Goal: Communication & Community: Ask a question

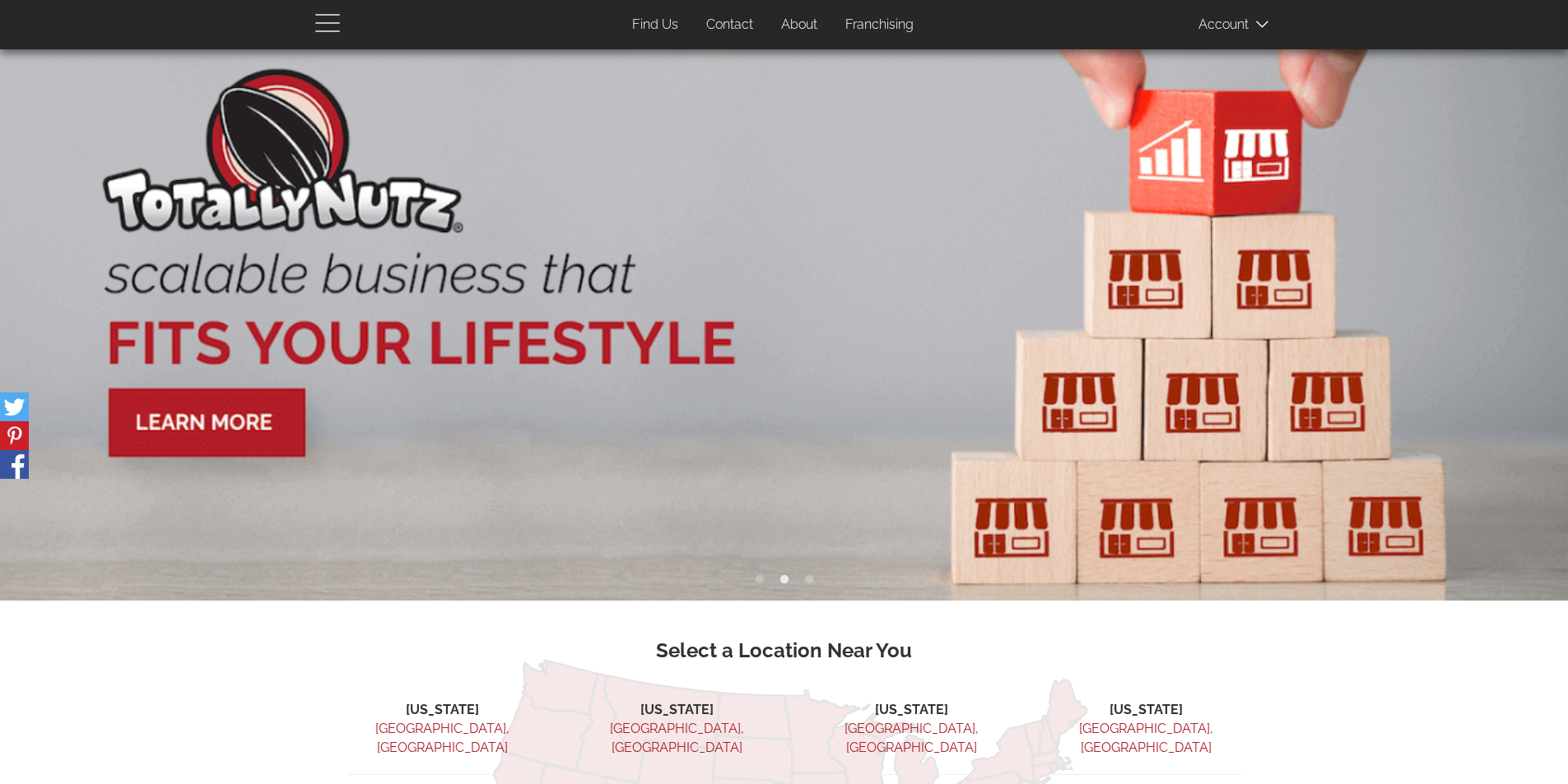
click at [327, 29] on span "button" at bounding box center [331, 22] width 33 height 20
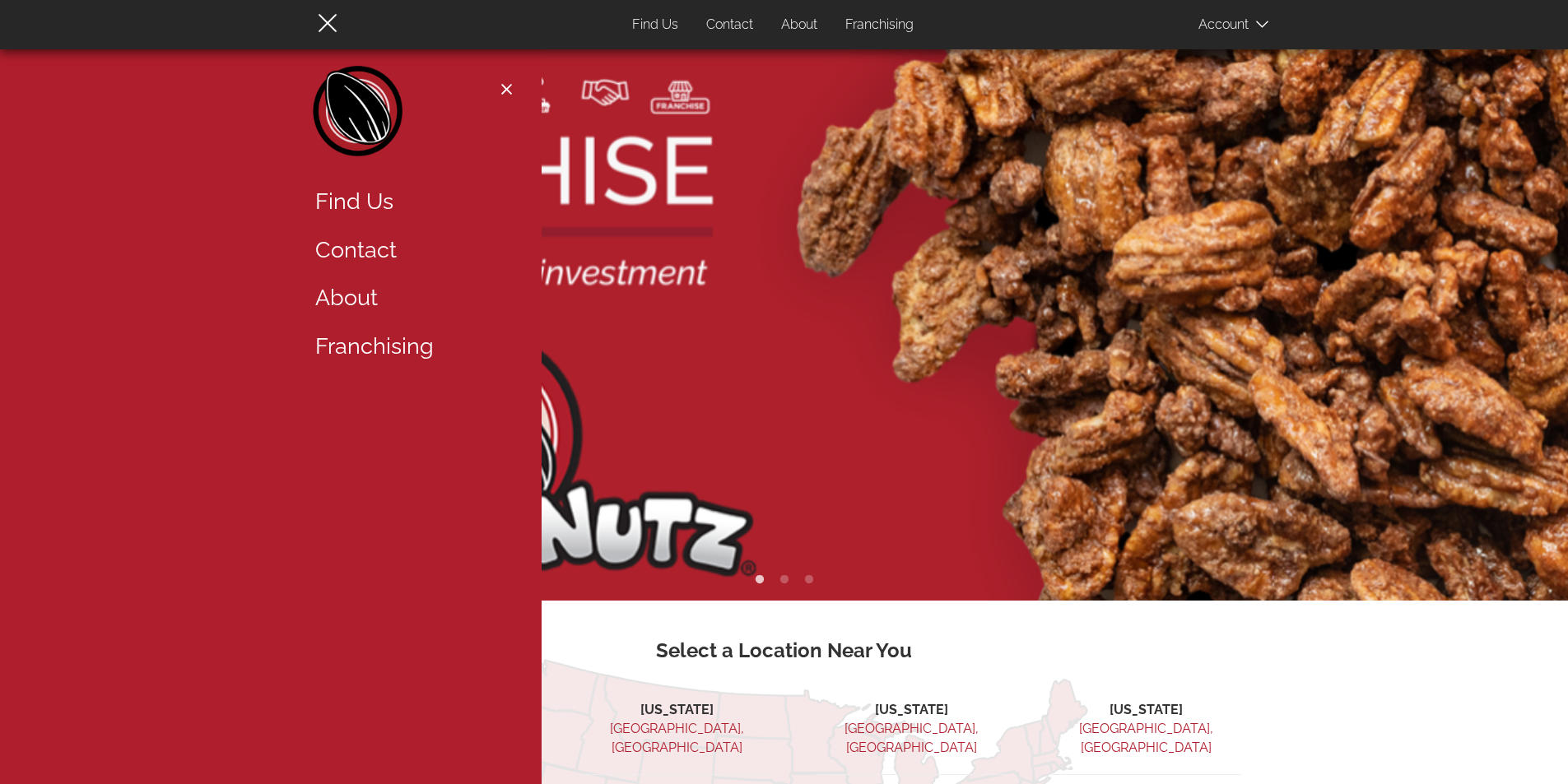
click at [365, 197] on link "Find Us" at bounding box center [410, 201] width 214 height 48
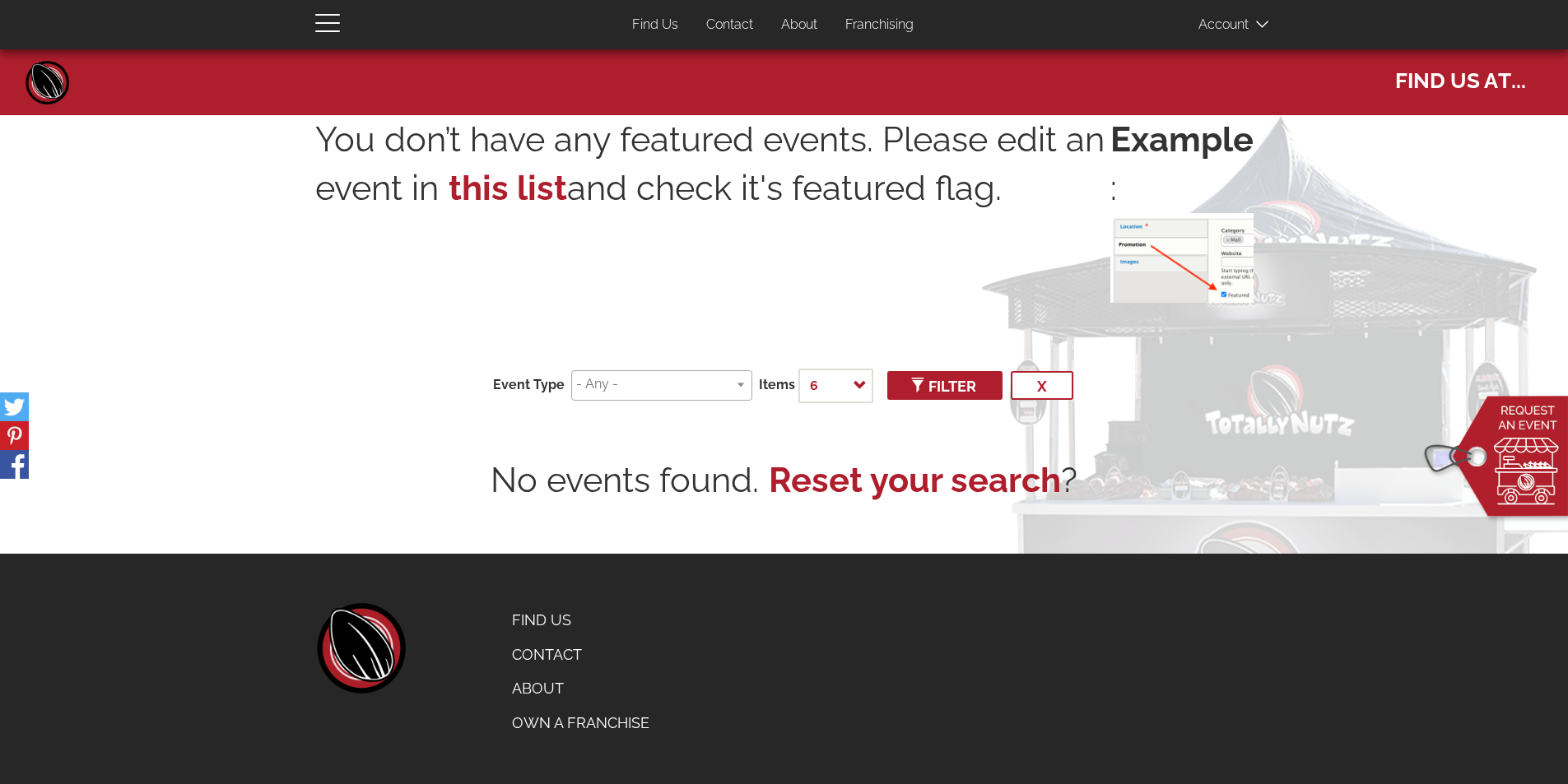
select select
click at [729, 21] on link "Contact" at bounding box center [729, 25] width 71 height 32
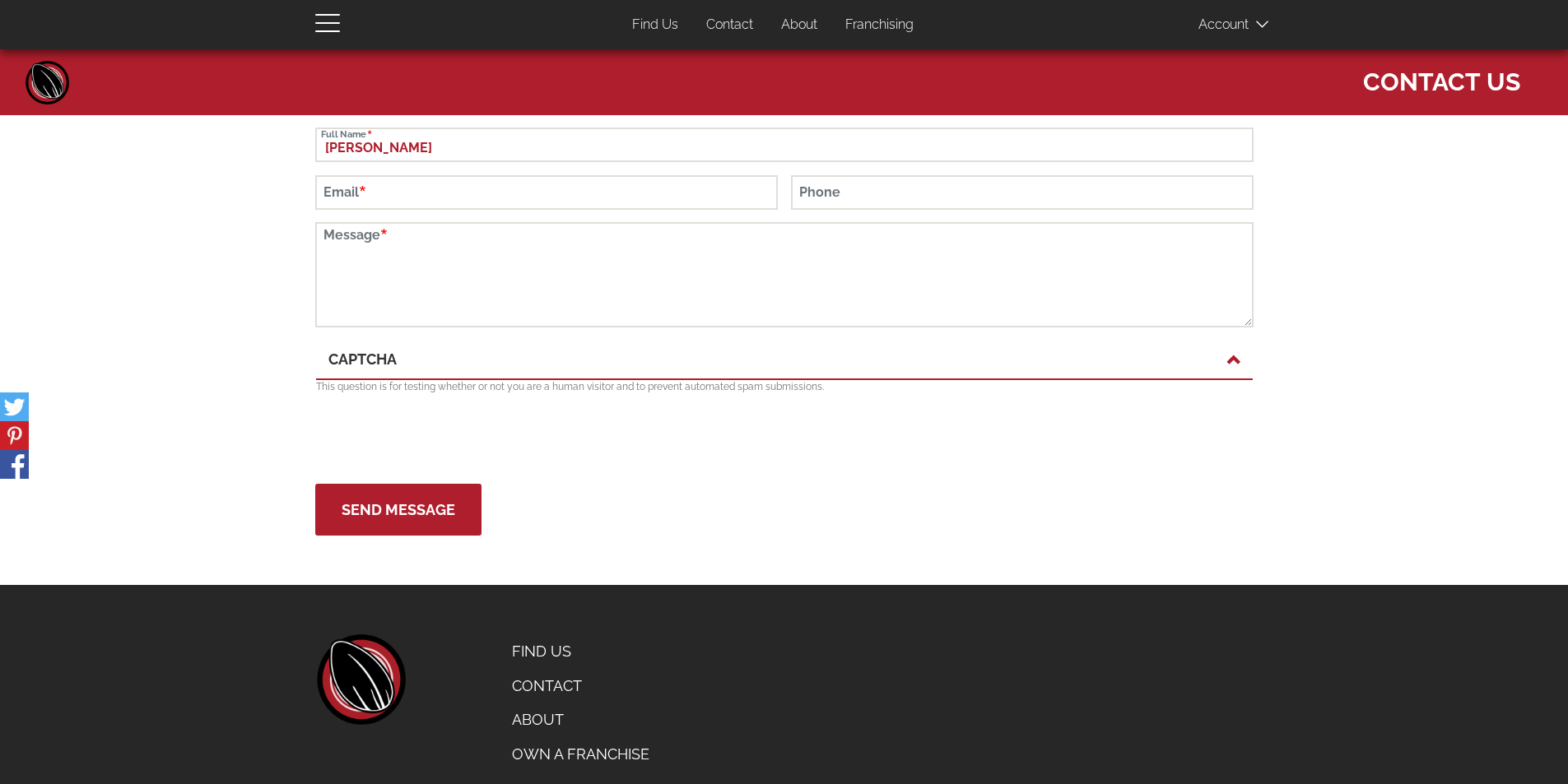
click at [1215, 20] on span at bounding box center [1239, 24] width 82 height 33
click at [1424, 82] on span "Contact Us" at bounding box center [1441, 78] width 157 height 41
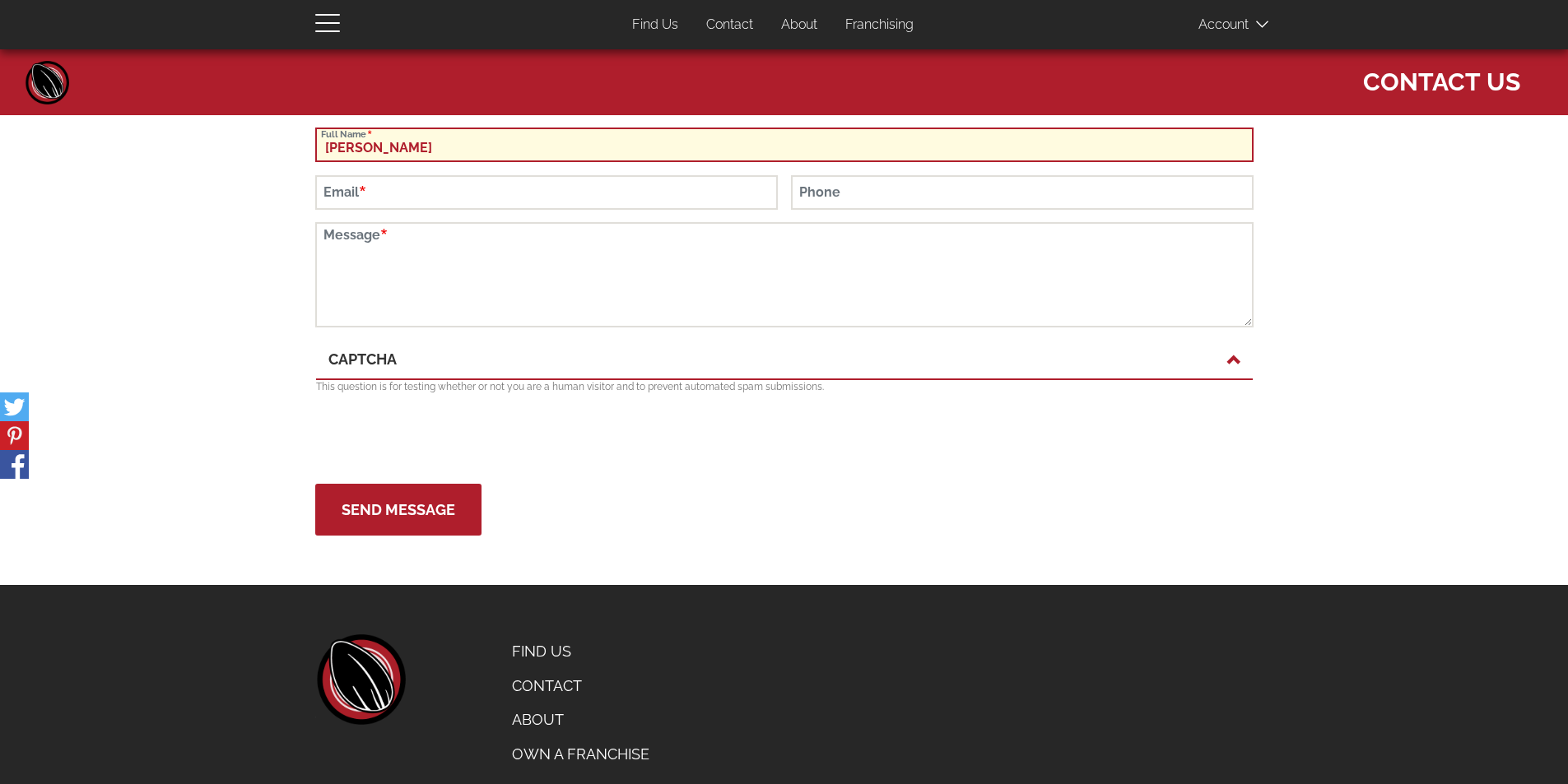
drag, startPoint x: 405, startPoint y: 151, endPoint x: 171, endPoint y: 138, distance: 234.4
click at [171, 138] on div "Close navigation Main navigation Home Top Menu (Pages) Find Us Contact About Fr…" at bounding box center [784, 298] width 1568 height 499
click at [381, 150] on input "DIANE" at bounding box center [784, 144] width 938 height 35
type input "DIANE FORES"
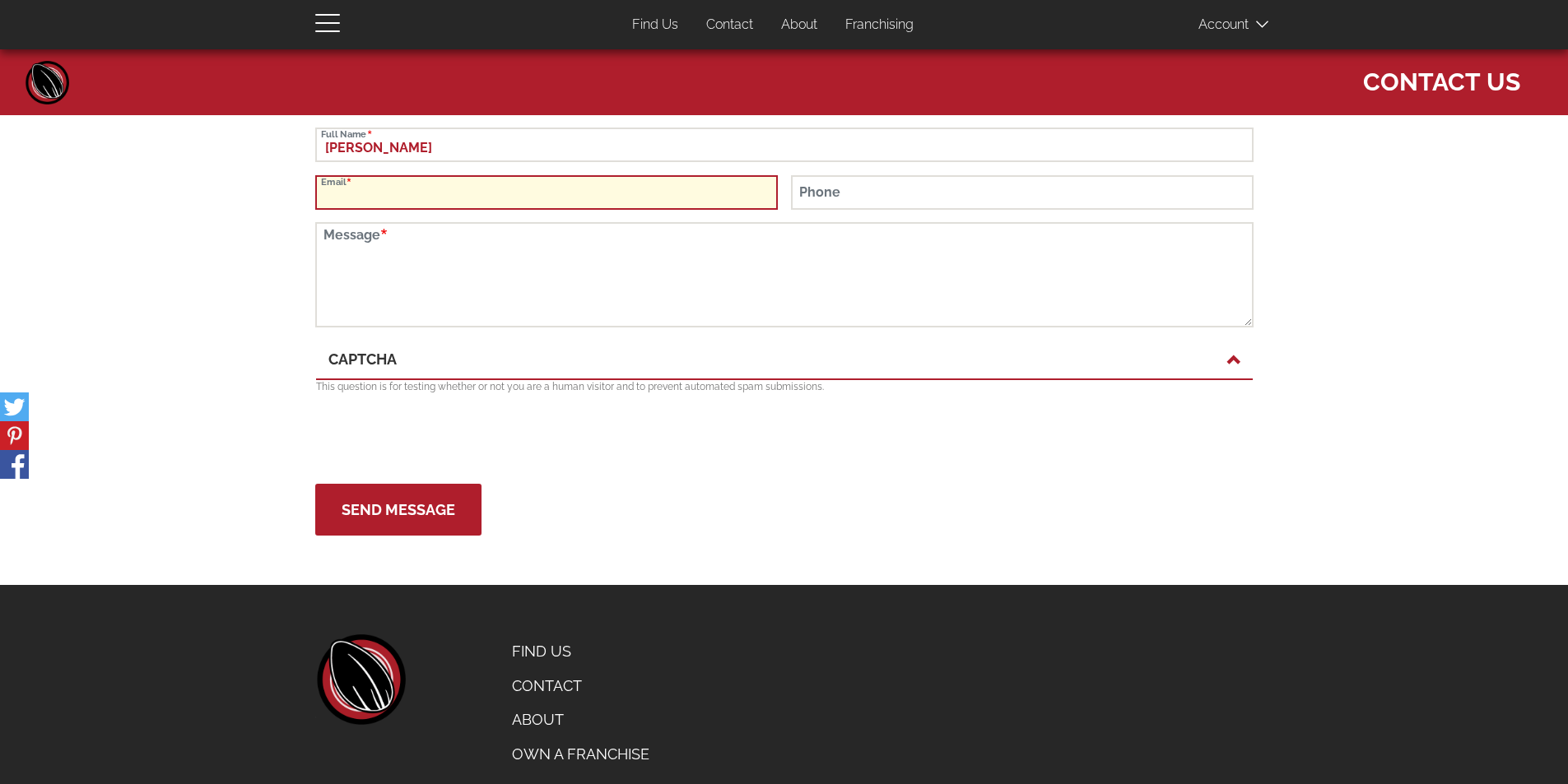
click at [366, 195] on input "Email" at bounding box center [546, 192] width 462 height 35
type input "dianef@oshkoshcheese.com"
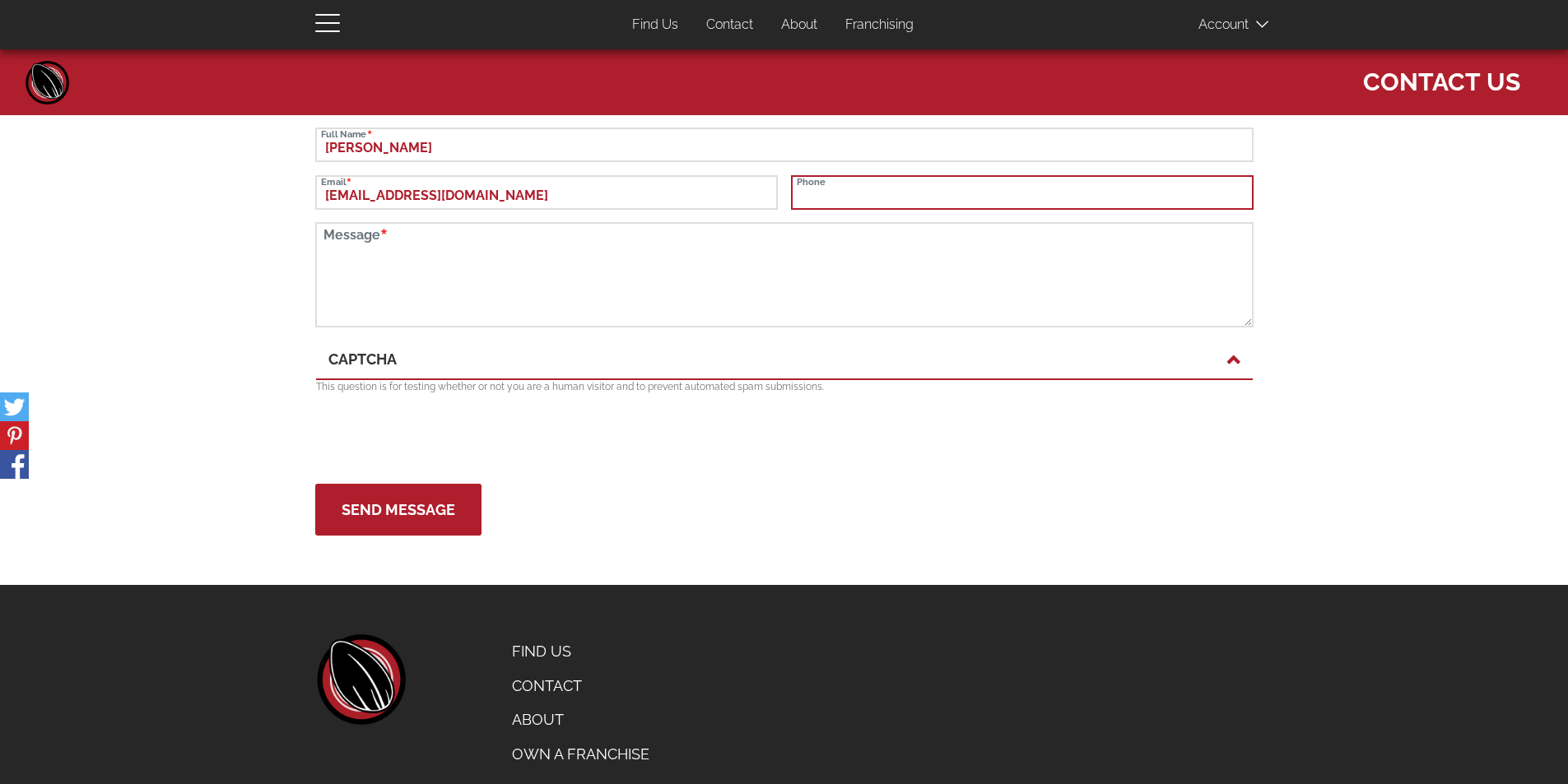
type input "9202310610"
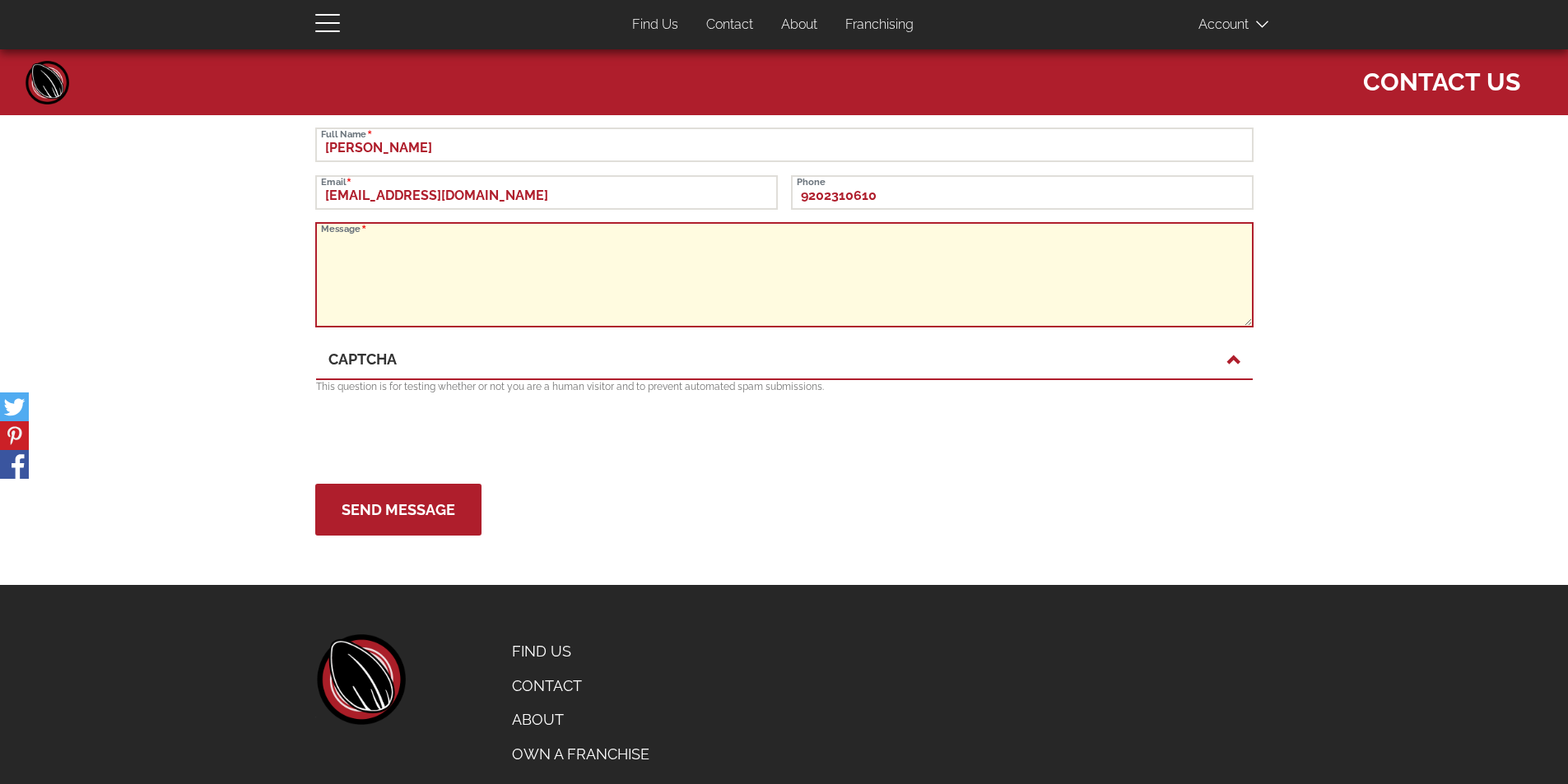
click at [348, 248] on textarea "Message" at bounding box center [784, 274] width 938 height 105
type textarea "Hello, I would like some information about corporate Christmas gifts."
